Goal: Information Seeking & Learning: Check status

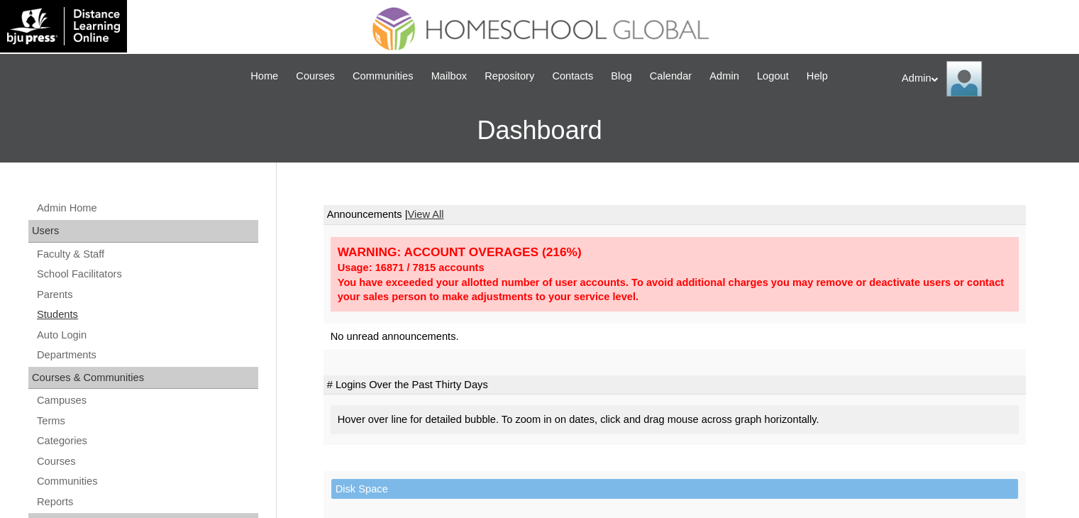
click at [68, 313] on link "Students" at bounding box center [146, 315] width 223 height 18
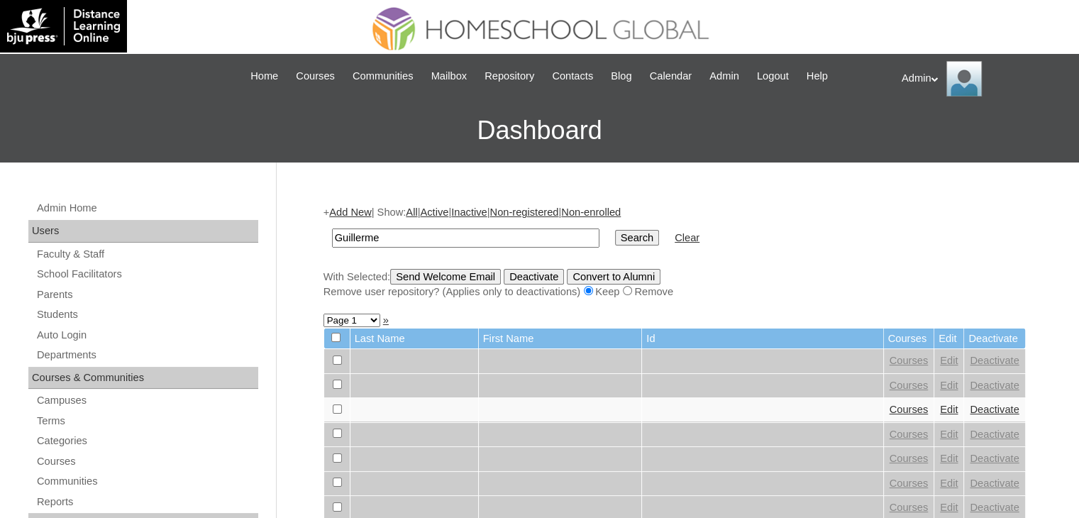
type input "Guillerme"
click at [615, 230] on input "Search" at bounding box center [637, 238] width 44 height 16
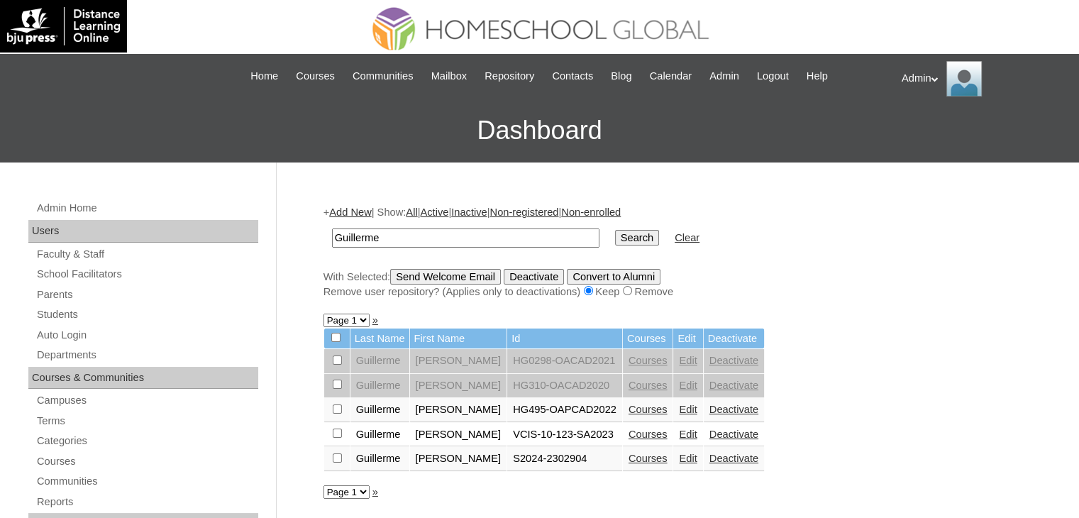
click at [668, 453] on link "Courses" at bounding box center [648, 458] width 39 height 11
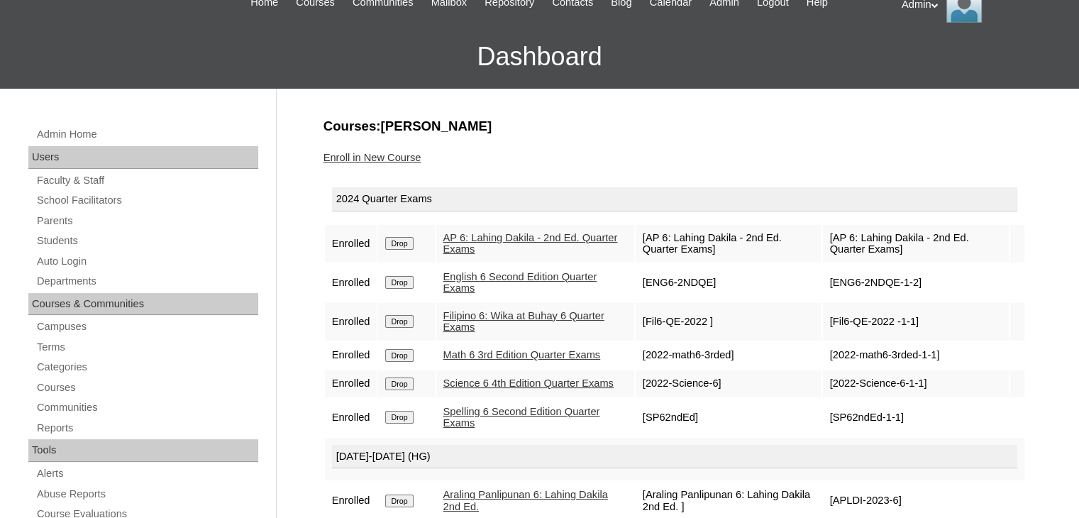
scroll to position [45, 0]
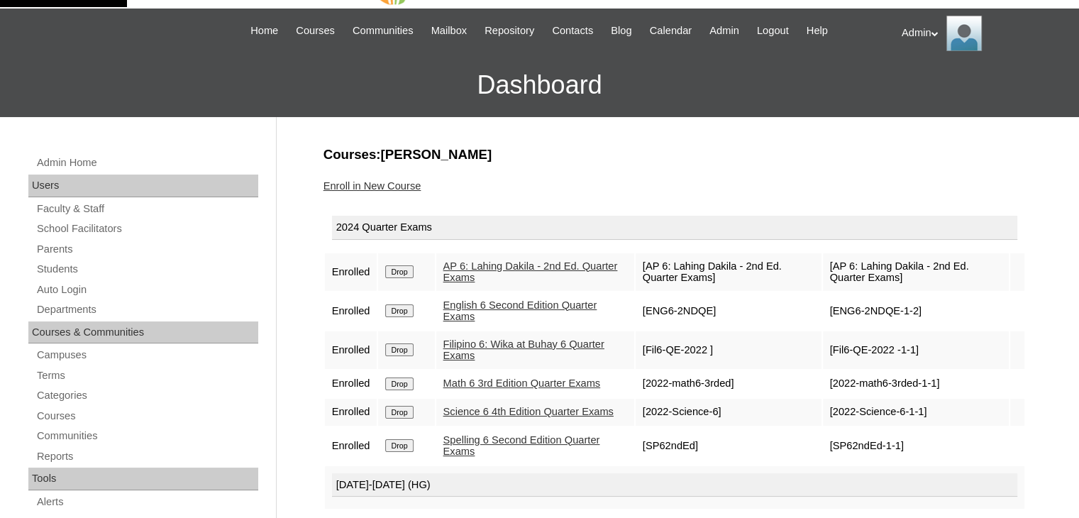
click at [495, 275] on link "AP 6: Lahing Dakila - 2nd Ed. Quarter Exams" at bounding box center [530, 271] width 175 height 23
click at [494, 304] on link "English 6 Second Edition Quarter Exams" at bounding box center [520, 310] width 154 height 23
click at [470, 344] on link "Filipino 6: Wika at Buhay 6 Quarter Exams" at bounding box center [523, 349] width 161 height 23
click at [466, 383] on link "Math 6 3rd Edition Quarter Exams" at bounding box center [522, 382] width 158 height 11
click at [465, 416] on link "Science 6 4th Edition Quarter Exams" at bounding box center [528, 411] width 170 height 11
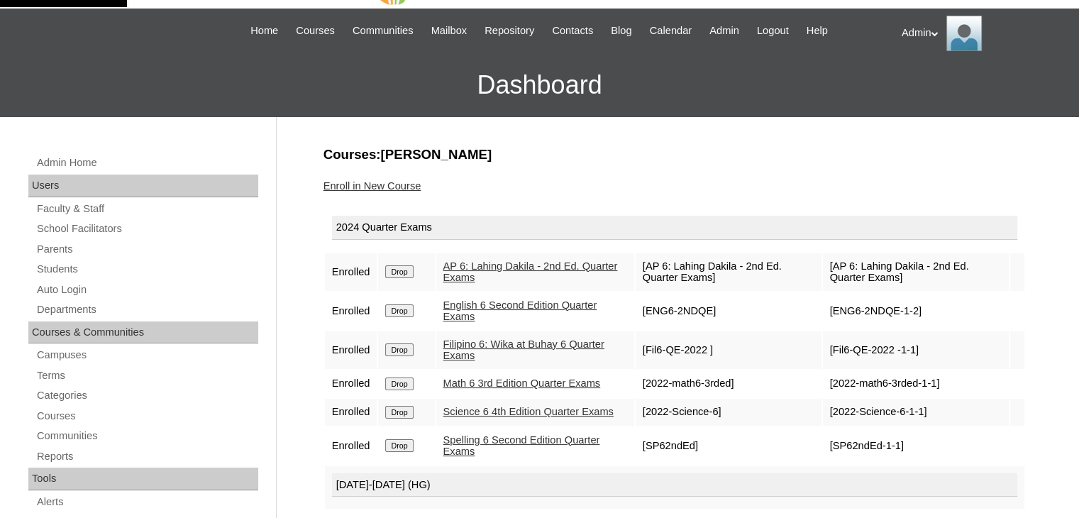
click at [465, 451] on link "Spelling 6 Second Edition Quarter Exams" at bounding box center [521, 445] width 157 height 23
click at [508, 307] on link "English 6 Second Edition Quarter Exams" at bounding box center [520, 310] width 154 height 23
